Goal: Task Accomplishment & Management: Manage account settings

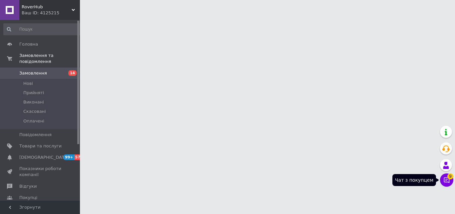
click at [447, 179] on icon at bounding box center [446, 180] width 7 height 7
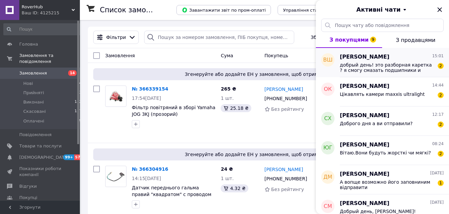
click at [410, 71] on span "добрый день! это разборная каретка ? я смогу смазать подшипники и отлегулироват…" at bounding box center [387, 67] width 95 height 11
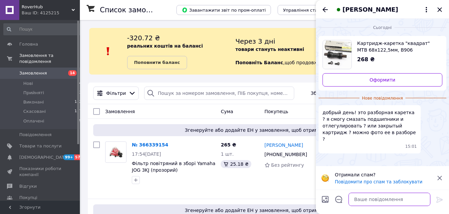
click at [371, 199] on textarea at bounding box center [390, 199] width 82 height 13
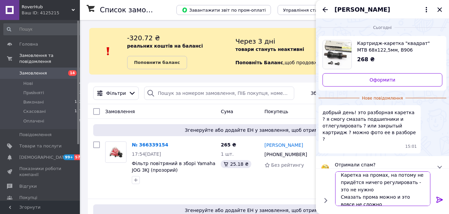
scroll to position [8, 0]
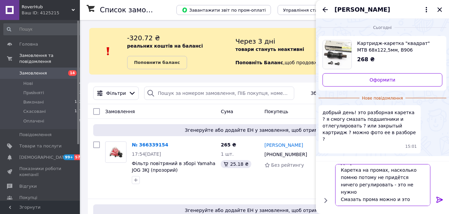
type textarea "Добрый Каретка на промах, насколько помню, потому не придётся ничего регулирова…"
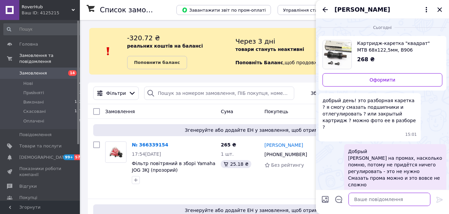
scroll to position [5, 0]
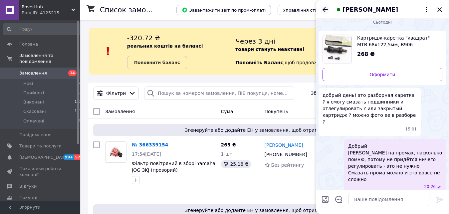
click at [324, 10] on icon "Назад" at bounding box center [325, 9] width 5 height 5
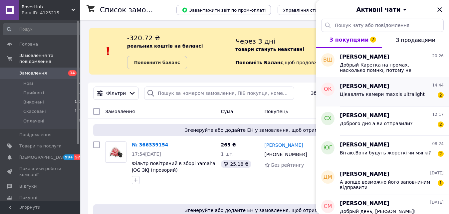
click at [379, 97] on span "Цікавлять камери maxxis ultralight" at bounding box center [382, 94] width 85 height 5
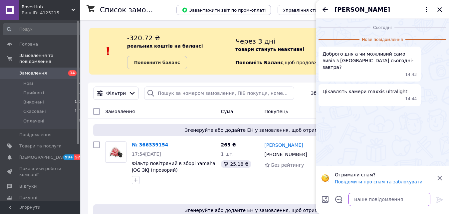
click at [376, 201] on textarea at bounding box center [390, 199] width 82 height 13
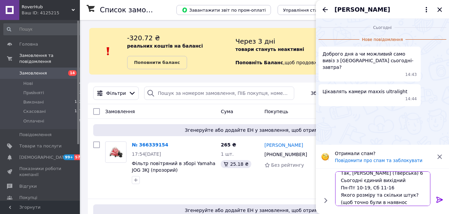
scroll to position [8, 0]
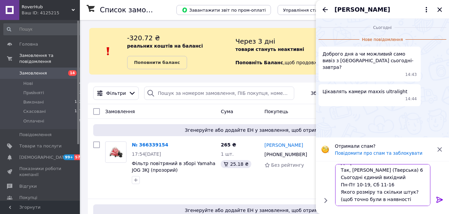
type textarea "Доброго Так, [PERSON_NAME] (Тверська) 6 Сьогодні єдиний вихідний Пн-Пт 10-19, С…"
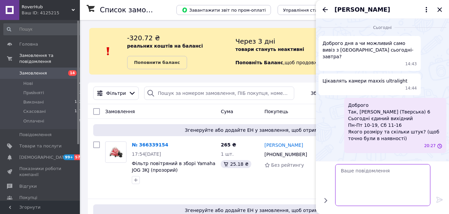
scroll to position [0, 0]
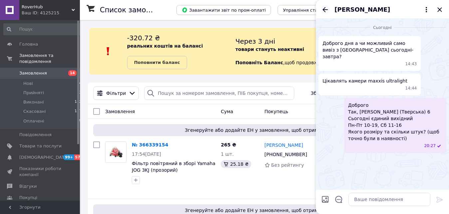
click at [326, 10] on icon "Назад" at bounding box center [325, 10] width 8 height 8
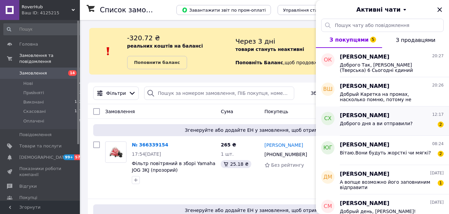
click at [387, 131] on div "[PERSON_NAME] 12:17 Доброго дня а ви отправили? 2" at bounding box center [394, 121] width 109 height 29
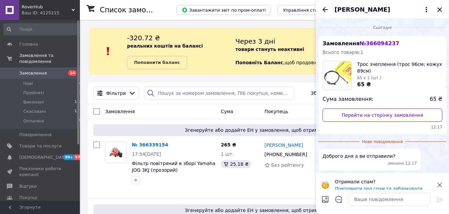
click at [387, 139] on span "Нове повідомлення" at bounding box center [383, 142] width 46 height 6
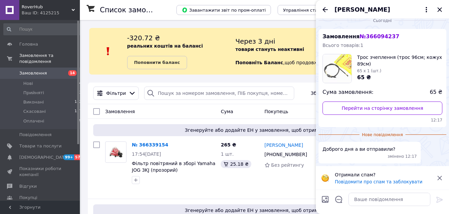
click at [417, 148] on div "Доброго дня а ви отправили? змінено 12:17" at bounding box center [383, 153] width 128 height 22
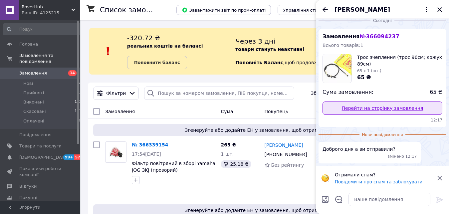
click at [385, 107] on link "Перейти на сторінку замовлення" at bounding box center [383, 108] width 120 height 13
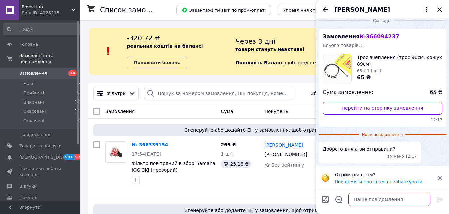
click at [372, 199] on textarea at bounding box center [390, 199] width 82 height 13
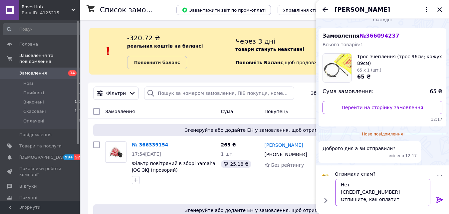
scroll to position [15, 0]
type textarea "Доброго А вы оплатили? Нет [CREDIT_CARD_NUMBER] Отпишите, как оплатите"
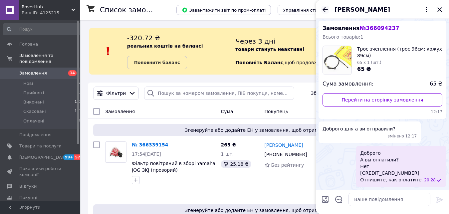
click at [327, 11] on icon "Назад" at bounding box center [325, 10] width 8 height 8
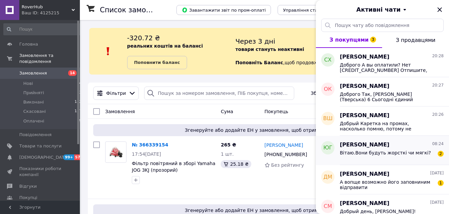
click at [384, 159] on div "Вітаю.Вони будуть жорсткі чи мягкі?" at bounding box center [385, 154] width 91 height 9
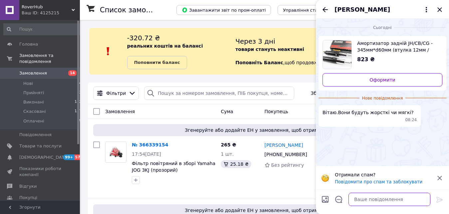
click at [372, 201] on textarea at bounding box center [390, 199] width 82 height 13
type textarea "Вітаю Не можу сказати"
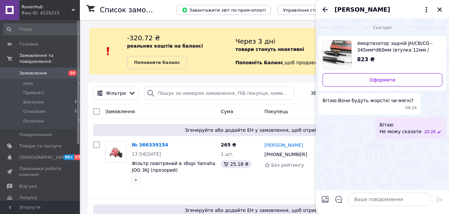
click at [326, 13] on icon "Назад" at bounding box center [325, 10] width 8 height 8
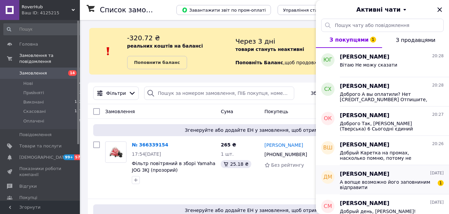
click at [402, 190] on div "[PERSON_NAME] [DATE] А вопще возможно його заповниним відправити 1" at bounding box center [394, 179] width 109 height 29
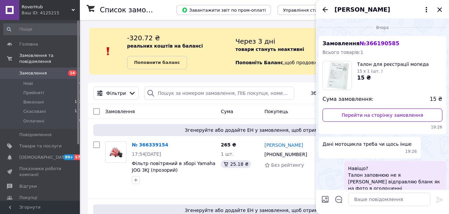
scroll to position [59, 0]
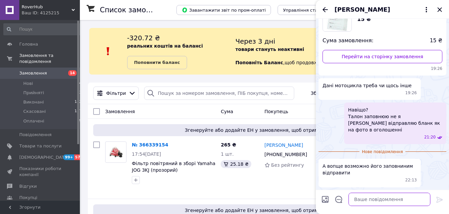
click at [375, 202] on textarea at bounding box center [390, 199] width 82 height 13
type textarea "Відсутня така можливість"
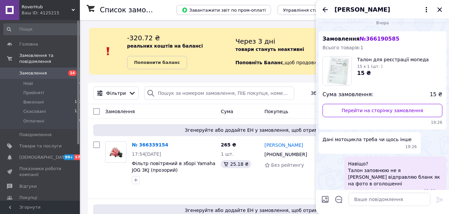
scroll to position [2, 0]
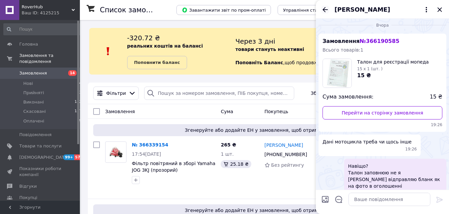
click at [325, 10] on icon "Назад" at bounding box center [325, 9] width 5 height 5
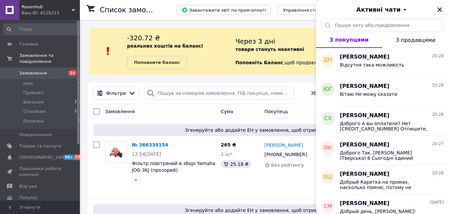
click at [441, 12] on icon "Закрити" at bounding box center [440, 10] width 8 height 8
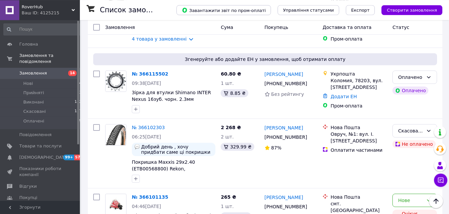
scroll to position [1063, 0]
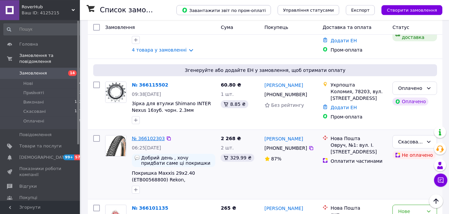
click at [150, 136] on link "№ 366102303" at bounding box center [148, 138] width 33 height 5
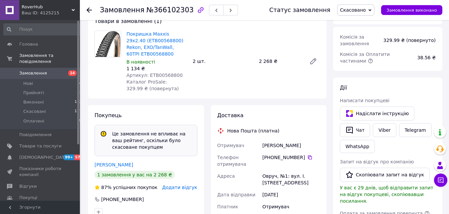
scroll to position [78, 0]
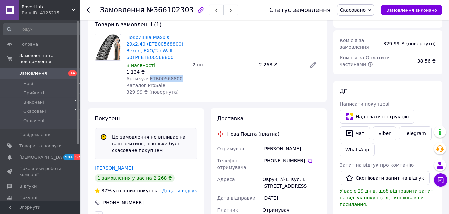
drag, startPoint x: 178, startPoint y: 74, endPoint x: 147, endPoint y: 73, distance: 31.3
click at [147, 75] on div "Артикул: ETB00568800" at bounding box center [157, 78] width 61 height 7
copy span "ETB00568800"
click at [261, 85] on div "Покришка Maxxis 29x2.40 (ETB00568800) Rekon, EXO/TanWall, 60TPI ETB00568800 В н…" at bounding box center [223, 65] width 199 height 64
click at [307, 158] on icon at bounding box center [309, 160] width 5 height 5
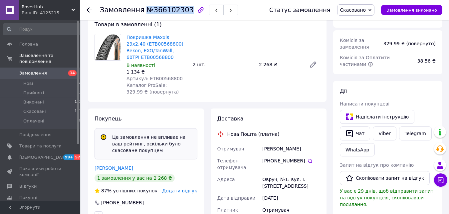
drag, startPoint x: 183, startPoint y: 14, endPoint x: 144, endPoint y: 12, distance: 38.7
click at [147, 12] on span "№366102303" at bounding box center [170, 10] width 47 height 8
copy span "№366102303"
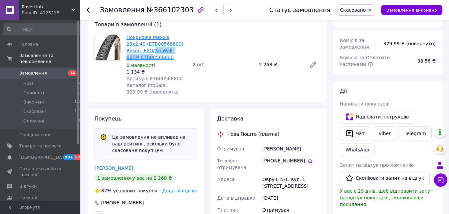
drag, startPoint x: 189, startPoint y: 45, endPoint x: 166, endPoint y: 48, distance: 22.9
click at [166, 48] on div "Покришка Maxxis 29x2.40 (ETB00568800) Rekon, EXO/TanWall, 60TPI ETB00568800 В н…" at bounding box center [157, 65] width 66 height 64
click at [201, 52] on div "Покришка Maxxis 29x2.40 (ETB00568800) Rekon, EXO/TanWall, 60TPI ETB00568800 В н…" at bounding box center [223, 65] width 199 height 64
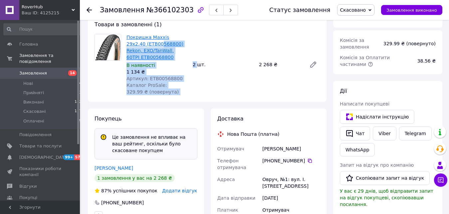
drag, startPoint x: 197, startPoint y: 52, endPoint x: 141, endPoint y: 45, distance: 56.4
click at [141, 45] on div "Покришка Maxxis 29x2.40 (ETB00568800) Rekon, EXO/TanWall, 60TPI ETB00568800 В н…" at bounding box center [223, 65] width 199 height 64
click at [198, 75] on div "Покришка Maxxis 29x2.40 (ETB00568800) Rekon, EXO/TanWall, 60TPI ETB00568800 В н…" at bounding box center [223, 65] width 199 height 64
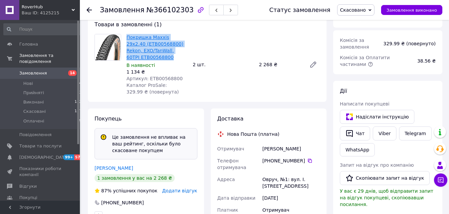
drag, startPoint x: 186, startPoint y: 50, endPoint x: 127, endPoint y: 38, distance: 60.2
click at [127, 38] on span "Покришка Maxxis 29x2.40 (ETB00568800) Rekon, EXO/TanWall, 60TPI ETB00568800" at bounding box center [157, 47] width 61 height 27
copy link "Покришка Maxxis 29x2.40 (ETB00568800) Rekon, EXO/TanWall, 60TPI ETB00568800"
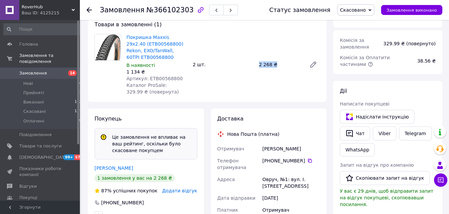
drag, startPoint x: 283, startPoint y: 63, endPoint x: 257, endPoint y: 62, distance: 25.3
click at [257, 62] on div "2 268 ₴" at bounding box center [280, 64] width 48 height 9
copy div "2 268 ₴"
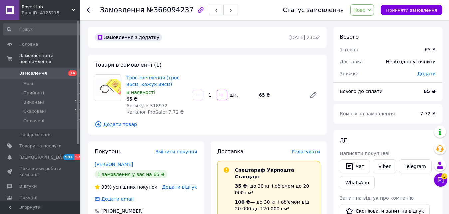
click at [310, 68] on div "Товари в замовленні (1) Трос зчеплення (трос 96см; кожух 89см) В наявності 65 ₴…" at bounding box center [207, 95] width 239 height 80
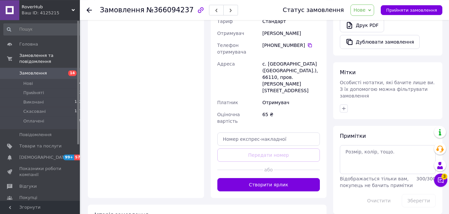
scroll to position [267, 0]
